Goal: Transaction & Acquisition: Download file/media

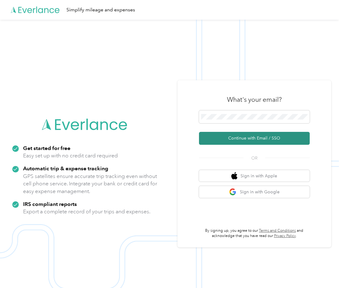
click at [263, 139] on button "Continue with Email / SSO" at bounding box center [254, 138] width 111 height 13
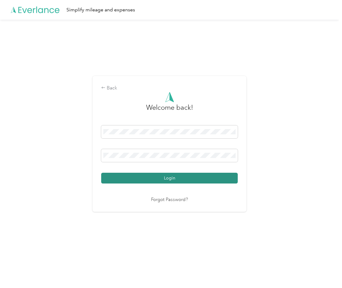
click at [165, 175] on button "Login" at bounding box center [169, 178] width 137 height 11
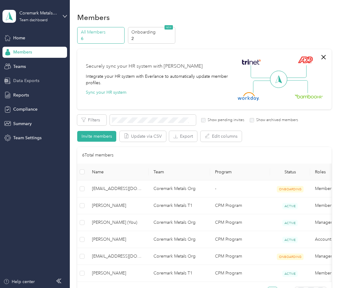
click at [30, 78] on span "Data Exports" at bounding box center [26, 81] width 26 height 6
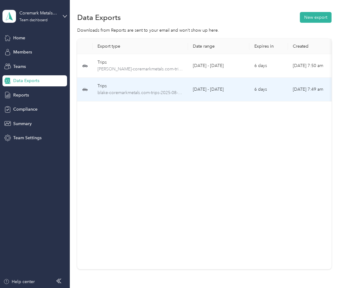
click at [151, 89] on div "Trips" at bounding box center [141, 86] width 86 height 7
click at [134, 93] on span "blake-coremarkmetals.com-trips-2025-08-01-2025-08-31.xlsx" at bounding box center [141, 93] width 86 height 7
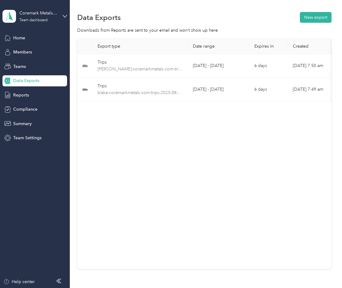
drag, startPoint x: 320, startPoint y: 0, endPoint x: 173, endPoint y: 103, distance: 179.0
click at [153, 140] on div "Export type Date range Expires in Created Download Trips [PERSON_NAME]-coremark…" at bounding box center [204, 154] width 254 height 231
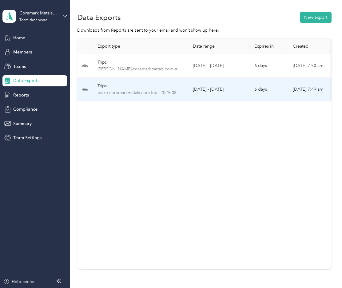
click at [248, 89] on td "[DATE] - [DATE]" at bounding box center [219, 90] width 62 height 24
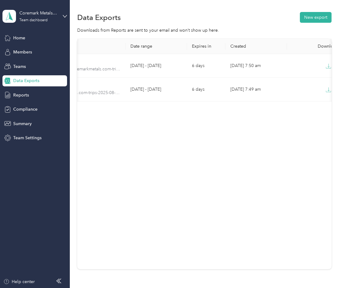
scroll to position [0, 81]
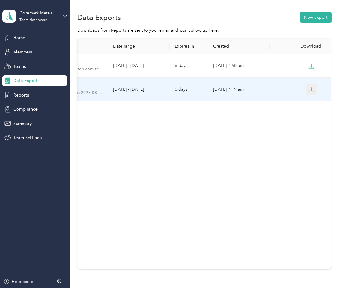
click at [312, 89] on icon "button" at bounding box center [312, 90] width 6 height 6
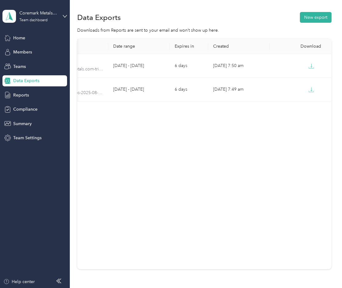
drag, startPoint x: 271, startPoint y: 187, endPoint x: 330, endPoint y: 156, distance: 66.8
click at [272, 187] on div "Export type Date range Expires in Created Download Trips [PERSON_NAME]-coremark…" at bounding box center [204, 154] width 254 height 231
click at [108, 6] on div "Data Exports New export Downloads from Reports are sent to your email and won’t…" at bounding box center [204, 162] width 269 height 324
